Goal: Communication & Community: Participate in discussion

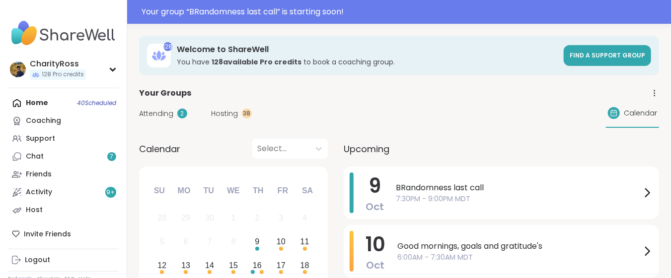
click at [408, 197] on span "7:30PM - 9:00PM MDT" at bounding box center [518, 199] width 245 height 10
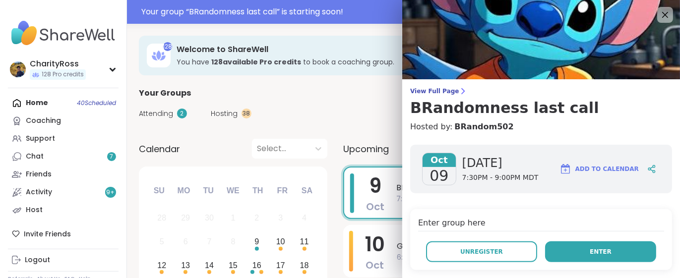
click at [610, 247] on button "Enter" at bounding box center [600, 252] width 111 height 21
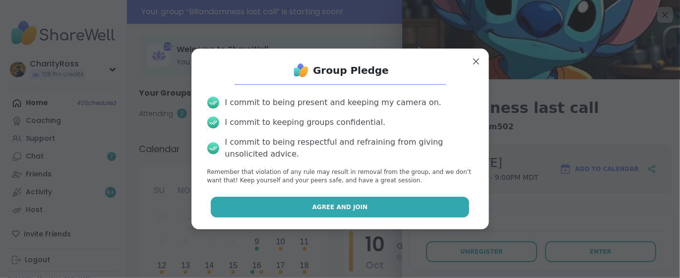
click at [415, 206] on button "Agree and Join" at bounding box center [340, 207] width 259 height 21
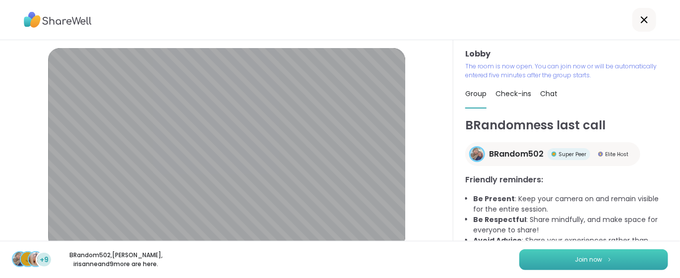
click at [607, 260] on img at bounding box center [610, 259] width 6 height 5
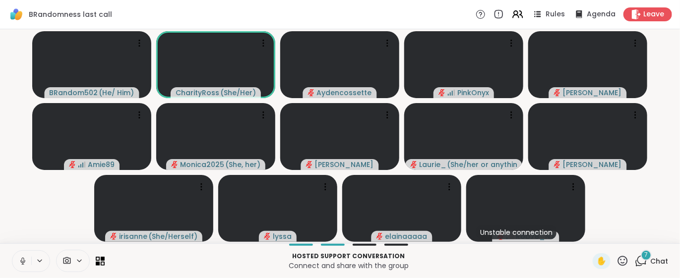
click at [22, 269] on button at bounding box center [21, 261] width 19 height 21
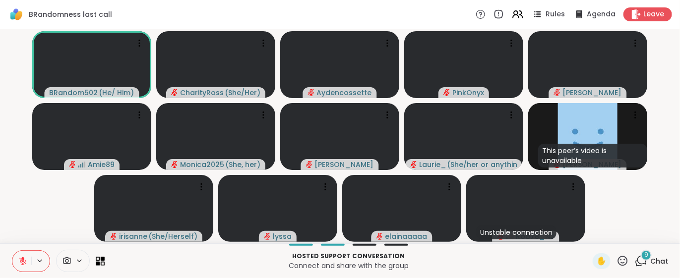
click at [635, 261] on icon at bounding box center [641, 261] width 12 height 12
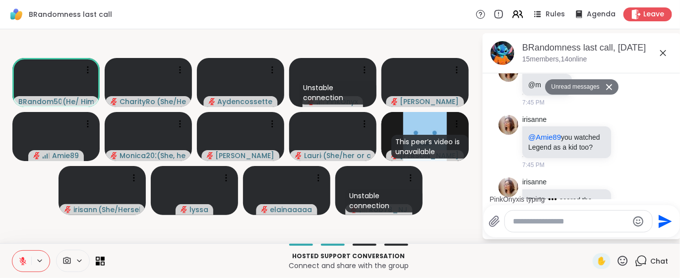
scroll to position [735, 0]
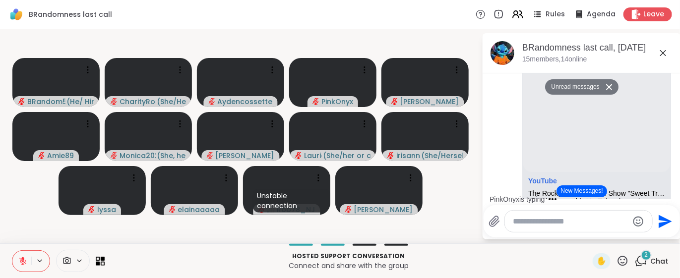
click at [521, 217] on textarea "Type your message" at bounding box center [571, 222] width 116 height 10
type textarea "***"
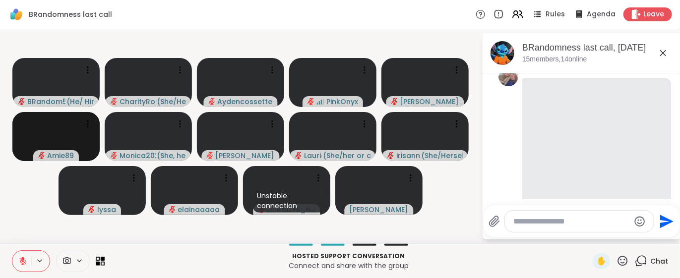
scroll to position [2698, 0]
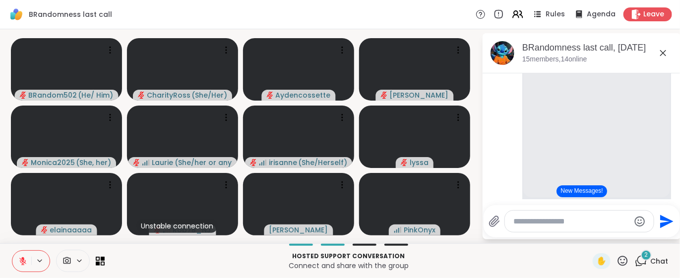
click at [525, 222] on textarea "Type your message" at bounding box center [572, 222] width 116 height 10
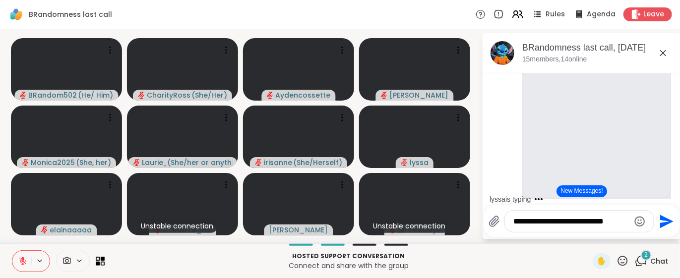
type textarea "**********"
click at [664, 222] on icon "Send" at bounding box center [666, 222] width 16 height 16
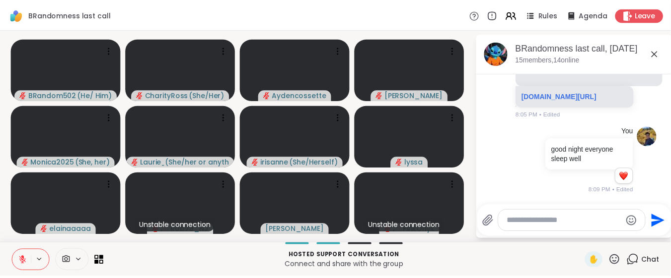
scroll to position [3424, 0]
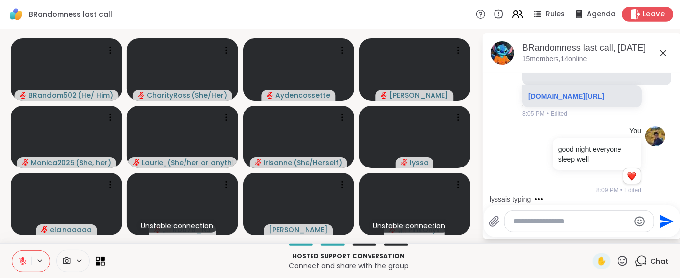
click at [644, 15] on span "Leave" at bounding box center [655, 14] width 22 height 10
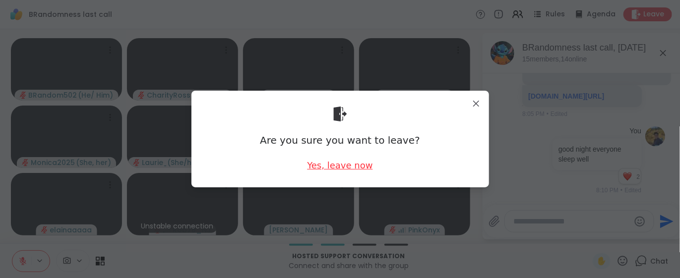
click at [342, 166] on div "Yes, leave now" at bounding box center [340, 165] width 66 height 12
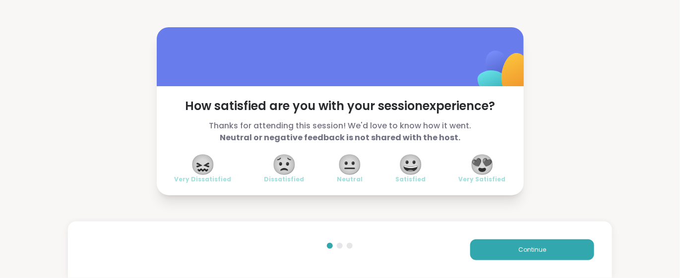
click at [483, 158] on span "😍" at bounding box center [482, 165] width 25 height 18
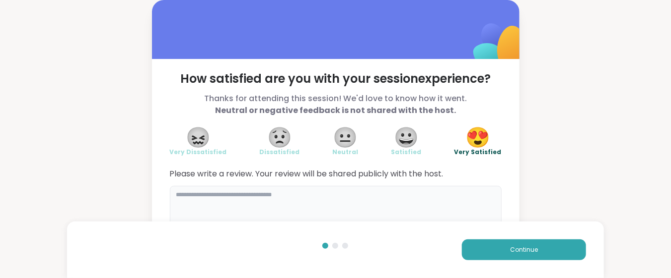
click at [175, 197] on textarea at bounding box center [336, 210] width 332 height 48
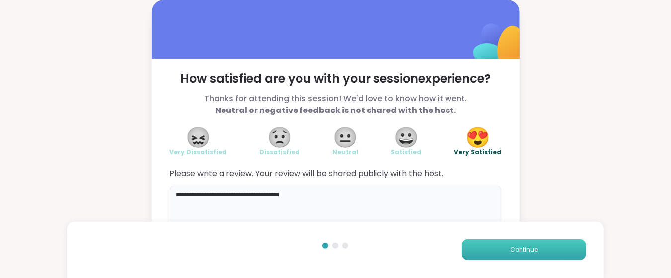
type textarea "**********"
click at [475, 251] on button "Continue" at bounding box center [524, 250] width 124 height 21
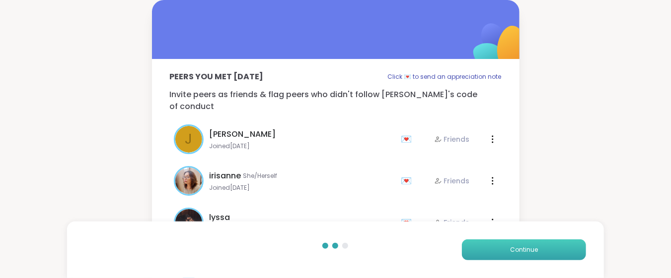
click at [475, 251] on button "Continue" at bounding box center [524, 250] width 124 height 21
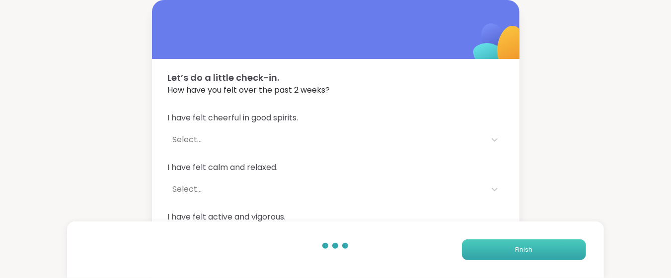
click at [475, 251] on button "Finish" at bounding box center [524, 250] width 124 height 21
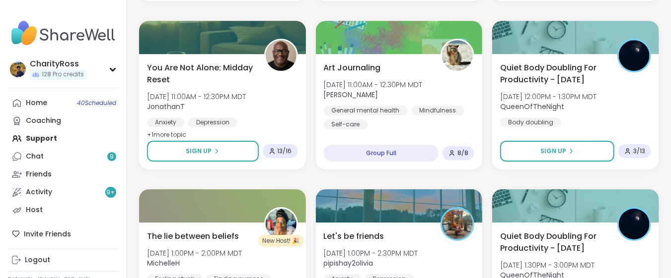
scroll to position [1522, 0]
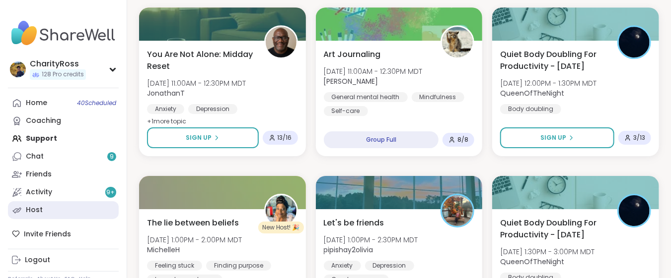
click at [24, 204] on link "Host" at bounding box center [63, 211] width 111 height 18
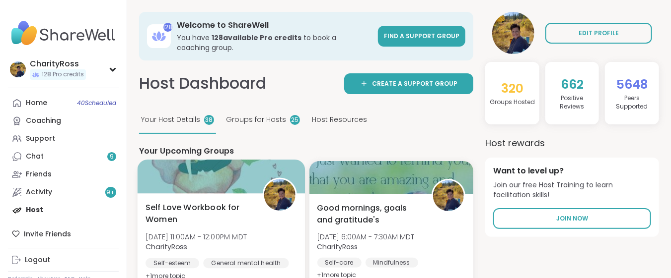
scroll to position [66, 0]
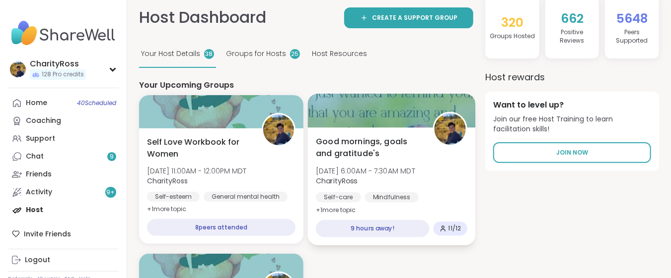
click at [343, 187] on div "Good mornings, goals and gratitude's [DATE] 6:00AM - 7:30AM MDT CharityRoss Sel…" at bounding box center [391, 176] width 151 height 81
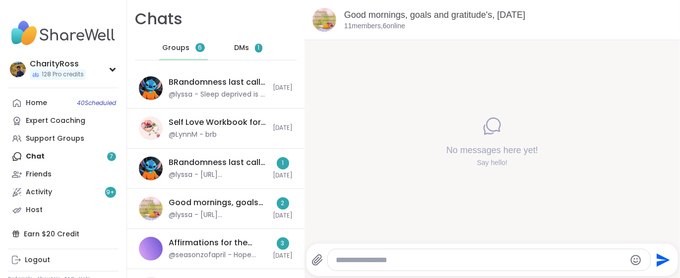
click at [340, 261] on textarea "Type your message" at bounding box center [481, 261] width 290 height 10
type textarea "*****"
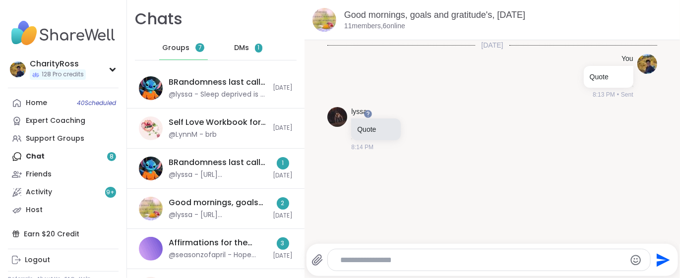
click at [340, 264] on textarea "Type your message" at bounding box center [480, 261] width 281 height 10
click at [655, 256] on icon "Send" at bounding box center [663, 261] width 16 height 16
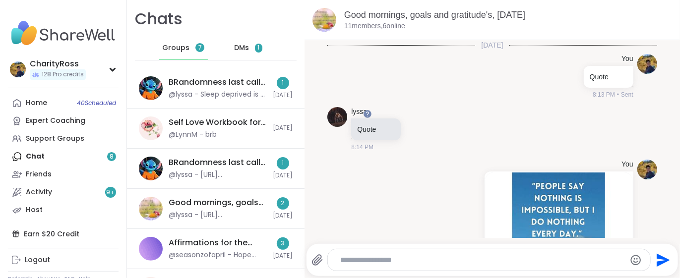
click at [347, 259] on textarea "Type your message" at bounding box center [480, 261] width 281 height 10
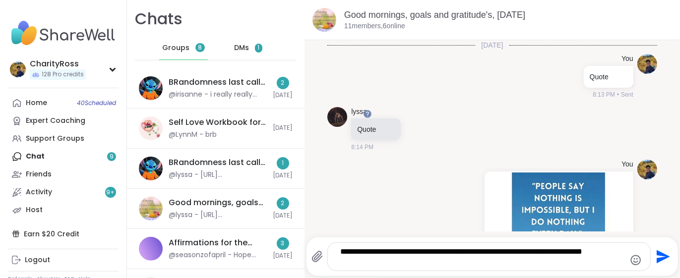
type textarea "**********"
click at [655, 252] on icon "Send" at bounding box center [663, 257] width 16 height 16
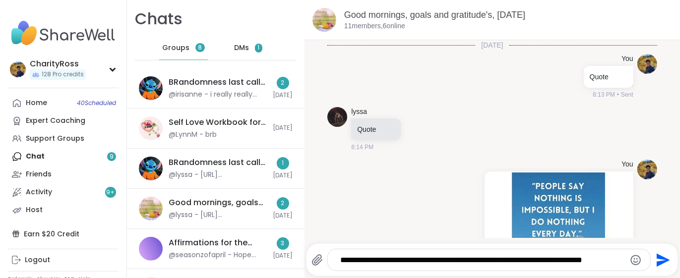
scroll to position [205, 0]
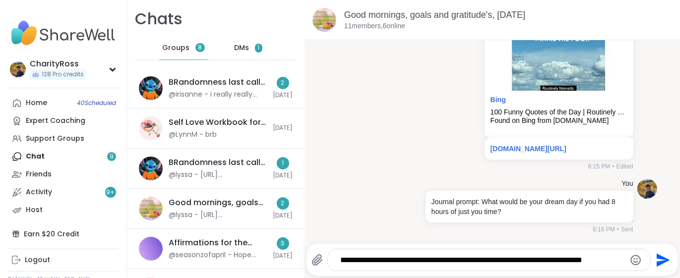
click at [234, 44] on span "DMs" at bounding box center [241, 48] width 15 height 10
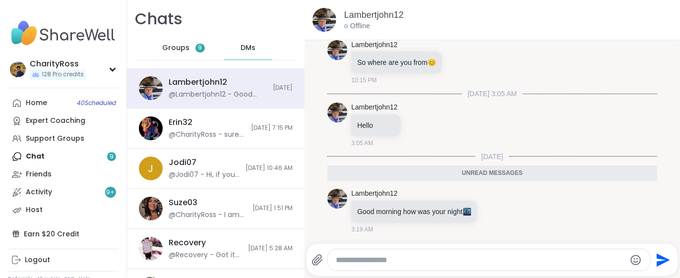
click at [198, 49] on span "9" at bounding box center [200, 48] width 4 height 8
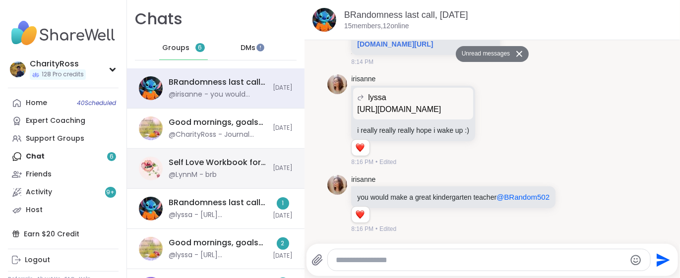
scroll to position [3525, 0]
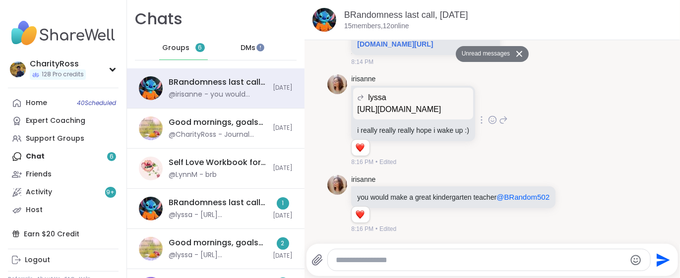
click at [392, 104] on p "https://sharewellnow.com/session/b472d949-d5fe-4024-91b3-1922448b3187" at bounding box center [413, 110] width 112 height 12
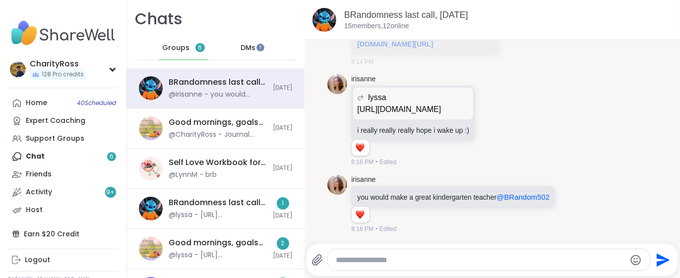
scroll to position [3318, 0]
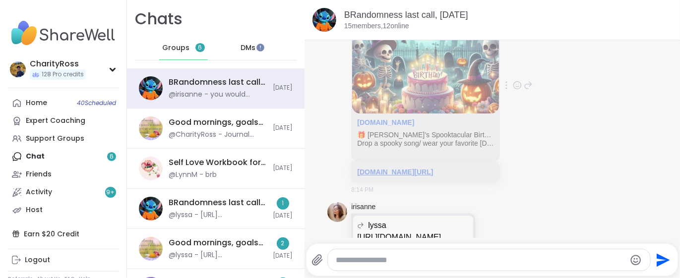
click at [392, 176] on link "sharewellnow.com/session/b472d949-d5fe-4024-91b3-1922448b3187" at bounding box center [395, 172] width 76 height 8
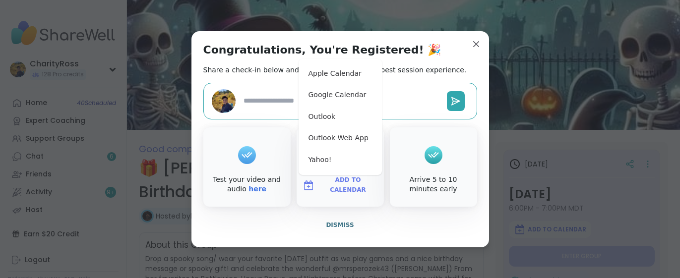
click at [343, 95] on button "Google Calendar" at bounding box center [340, 95] width 75 height 22
type textarea "*"
